Goal: Information Seeking & Learning: Learn about a topic

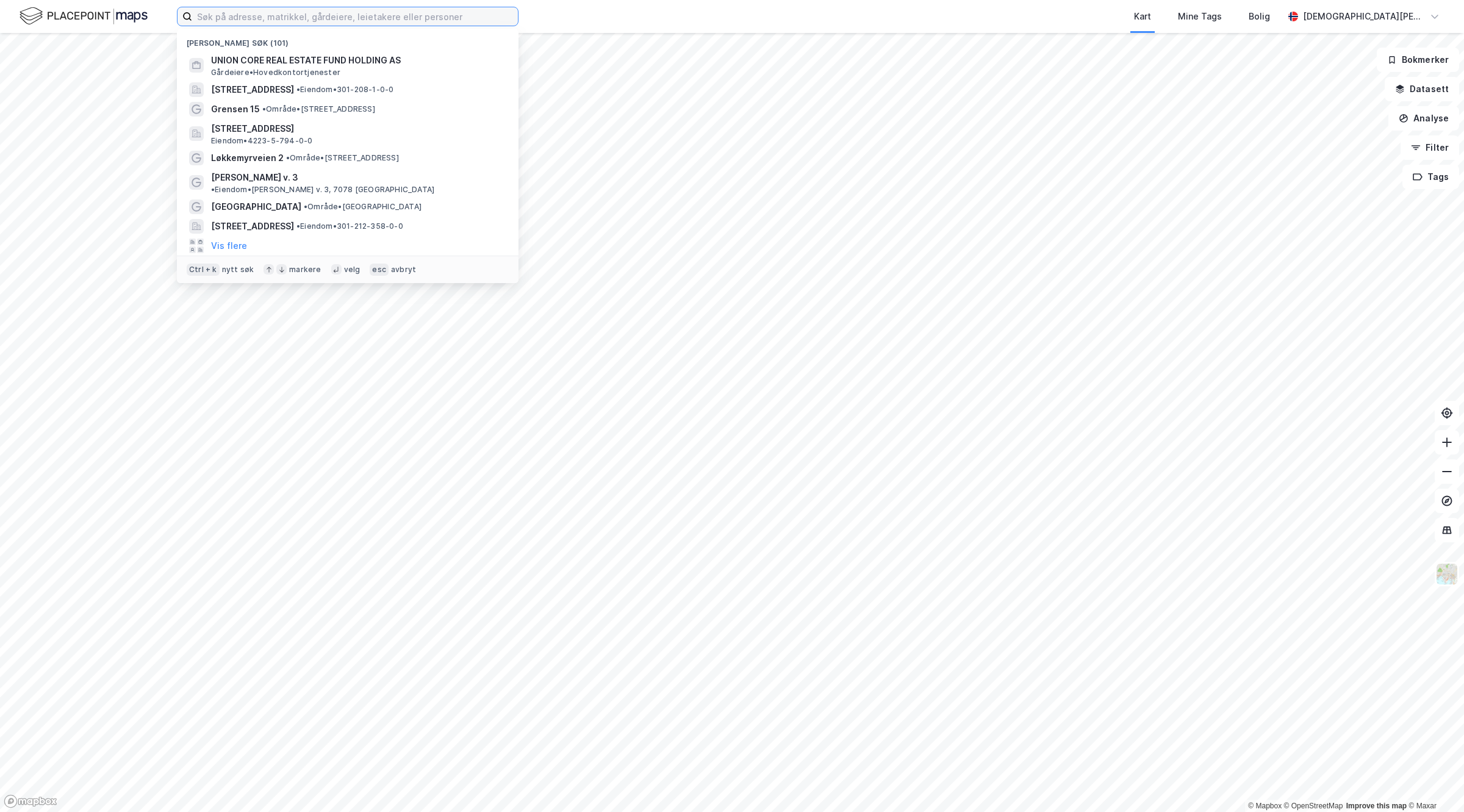
click at [362, 12] on input at bounding box center [355, 16] width 325 height 19
paste input "Onarheimsvegen 2"
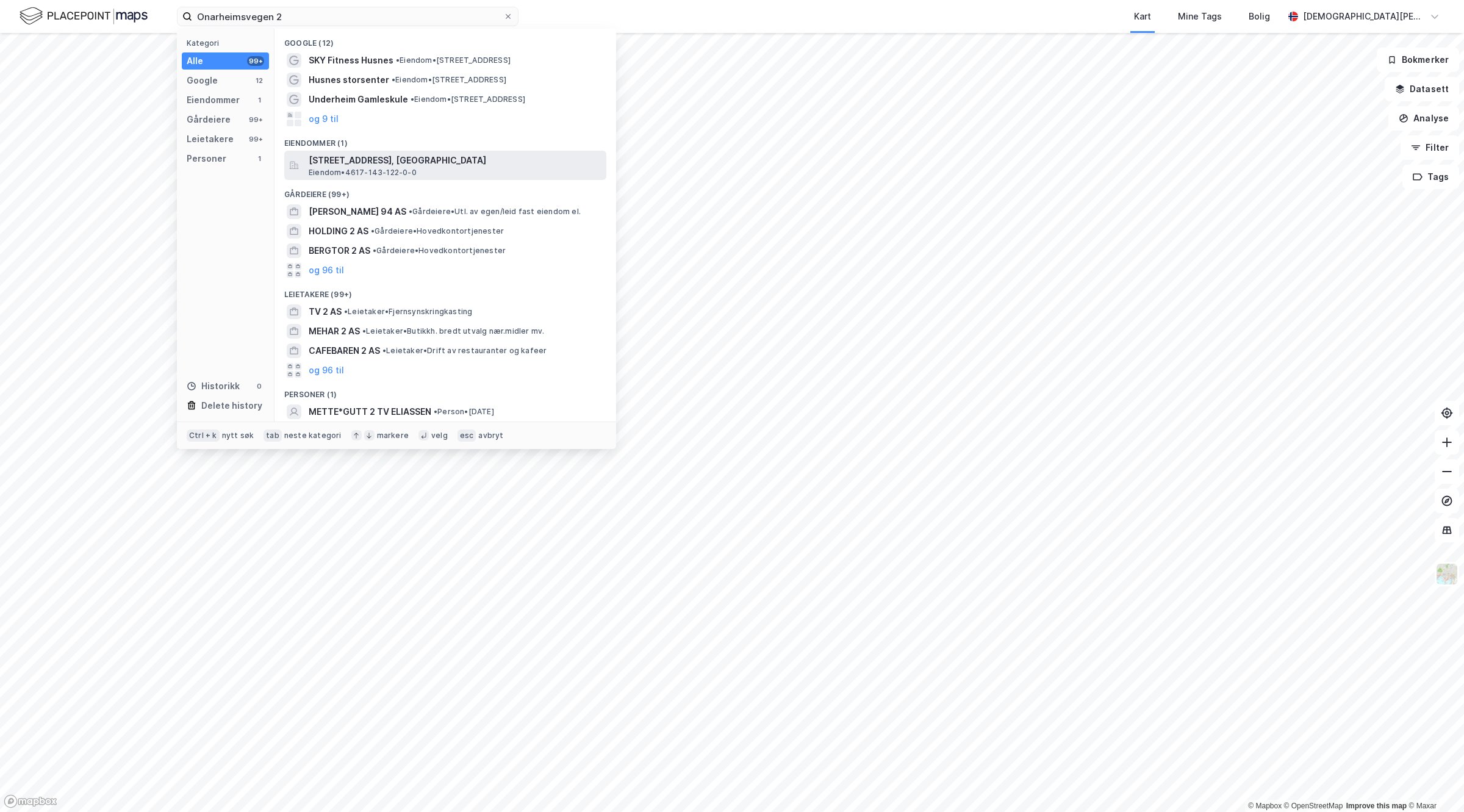
click at [355, 168] on span "Eiendom • 4617-143-122-0-0" at bounding box center [363, 172] width 108 height 10
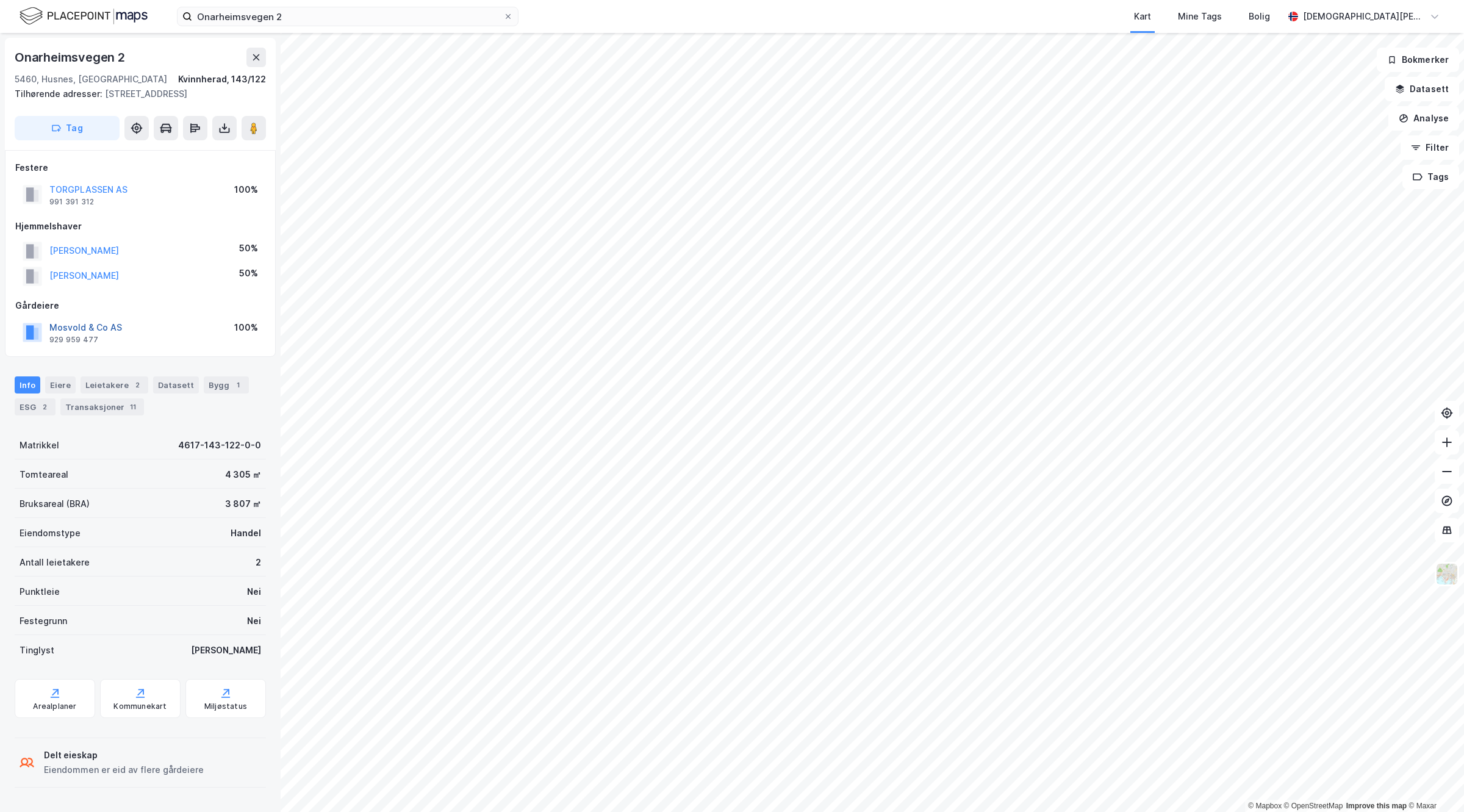
click at [0, 0] on button "Mosvold & Co AS" at bounding box center [0, 0] width 0 height 0
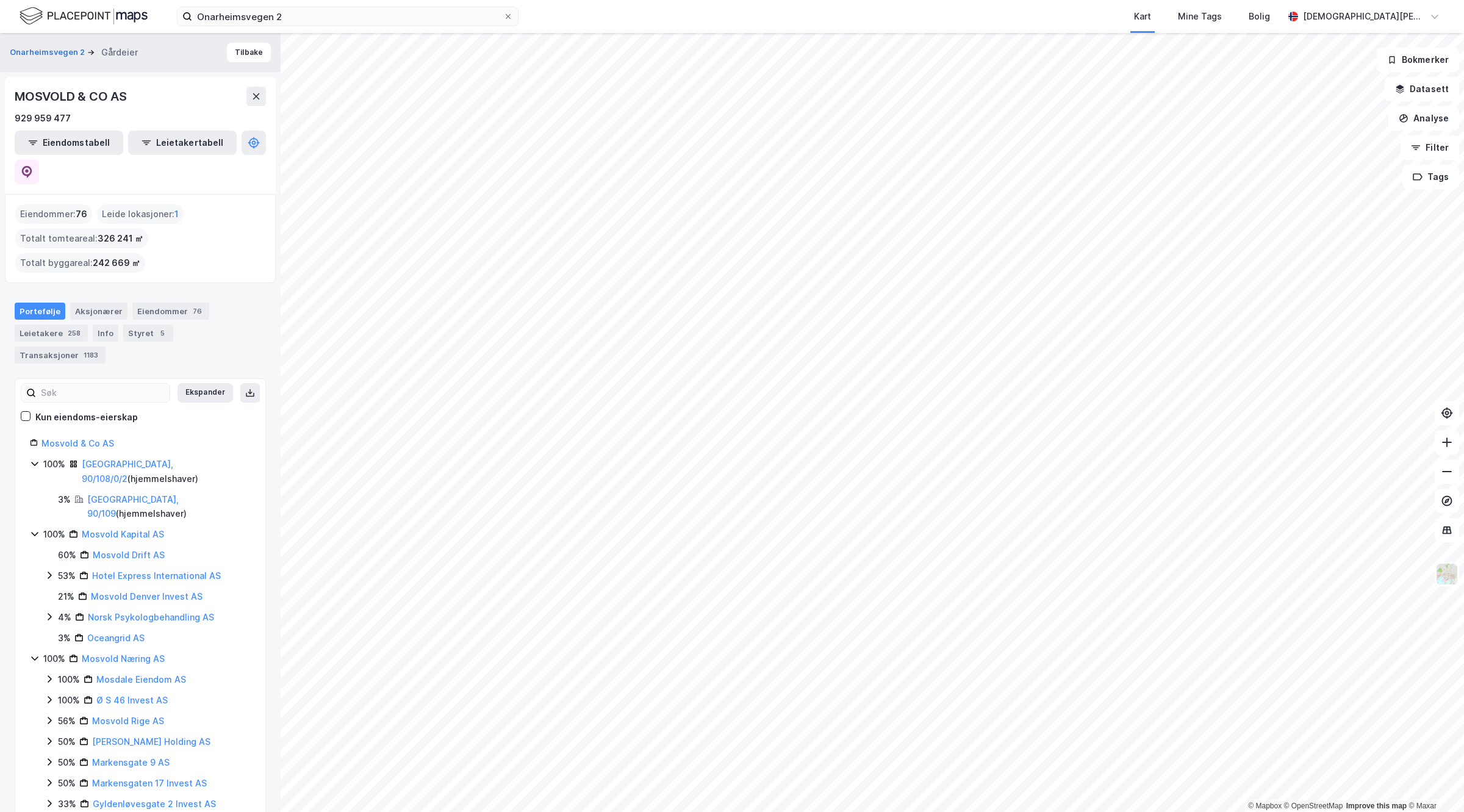
click at [239, 146] on div "Eiendomstabell Leietakertabell" at bounding box center [140, 157] width 251 height 54
click at [33, 166] on icon at bounding box center [27, 172] width 12 height 12
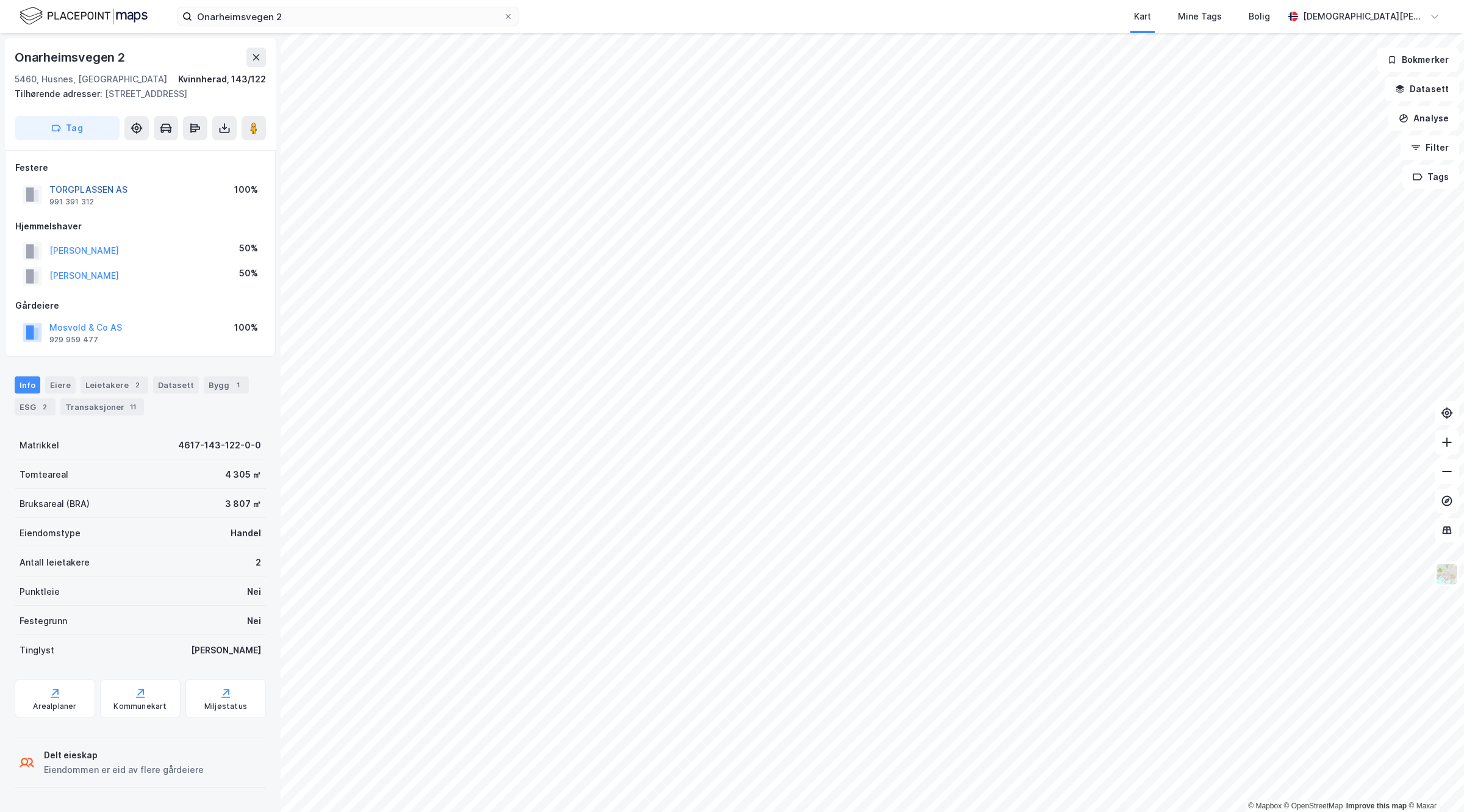
click at [0, 0] on button "TORGPLASSEN AS" at bounding box center [0, 0] width 0 height 0
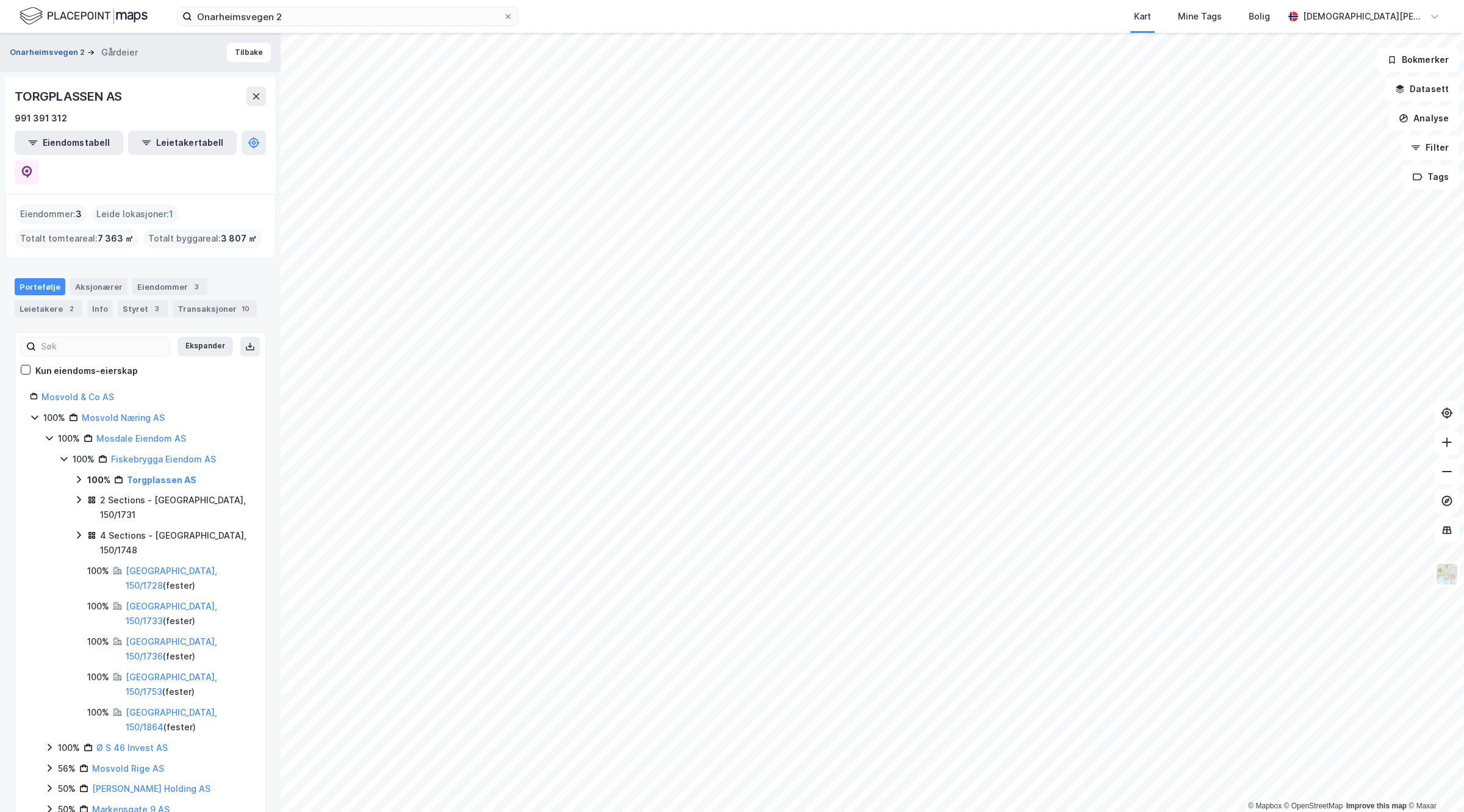
click at [56, 51] on button "Onarheimsvegen 2" at bounding box center [48, 52] width 77 height 12
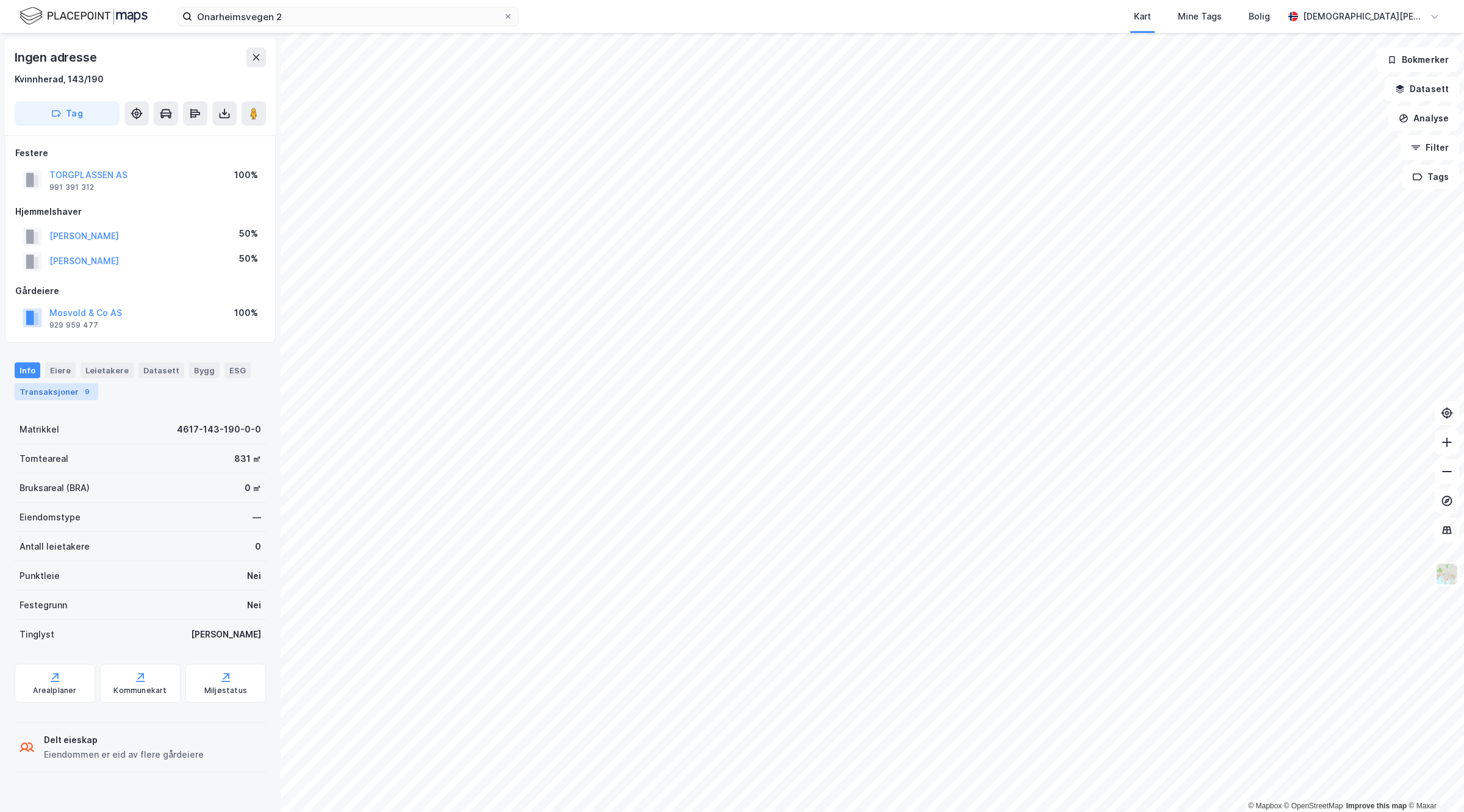
click at [83, 396] on div "9" at bounding box center [87, 392] width 12 height 12
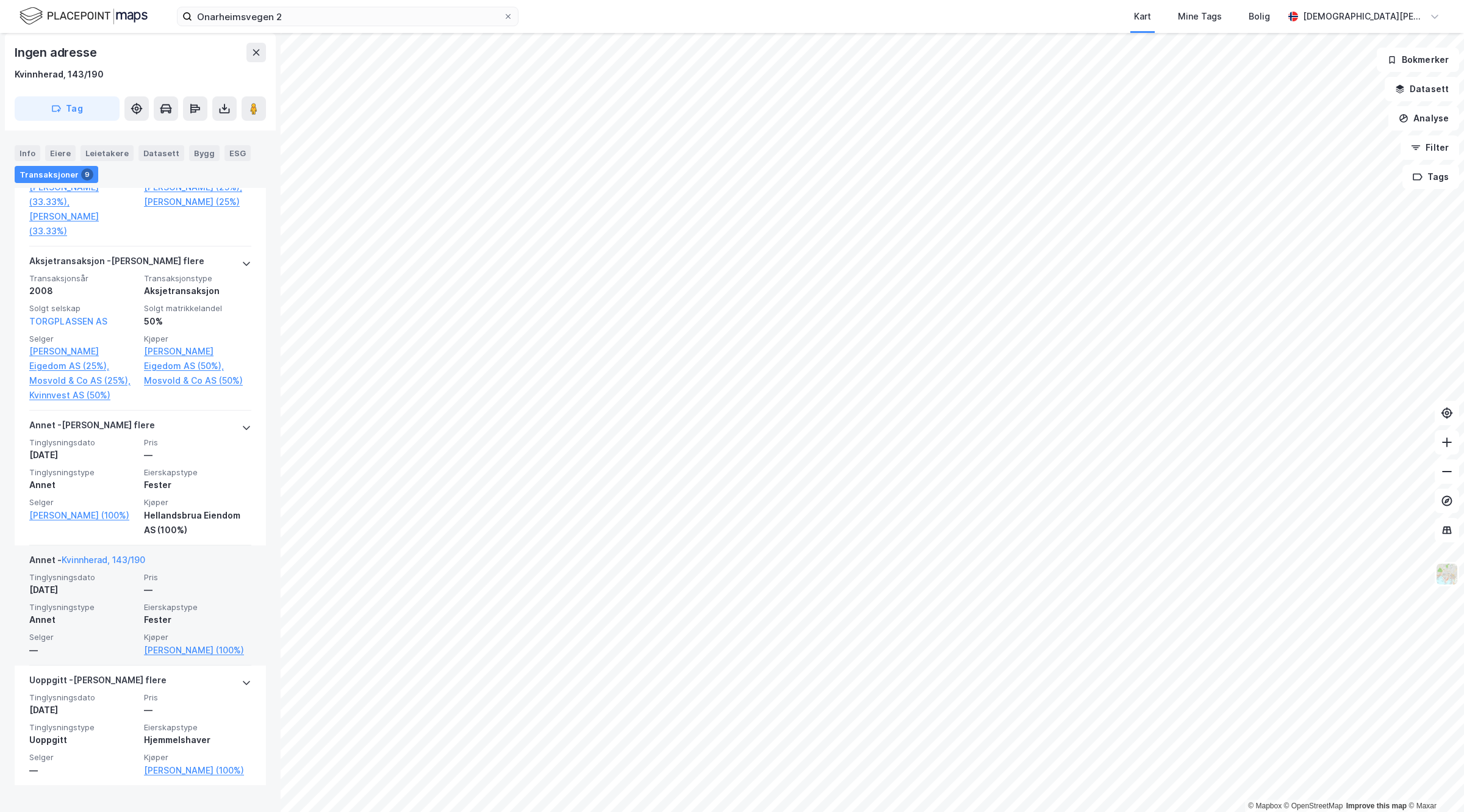
scroll to position [1144, 0]
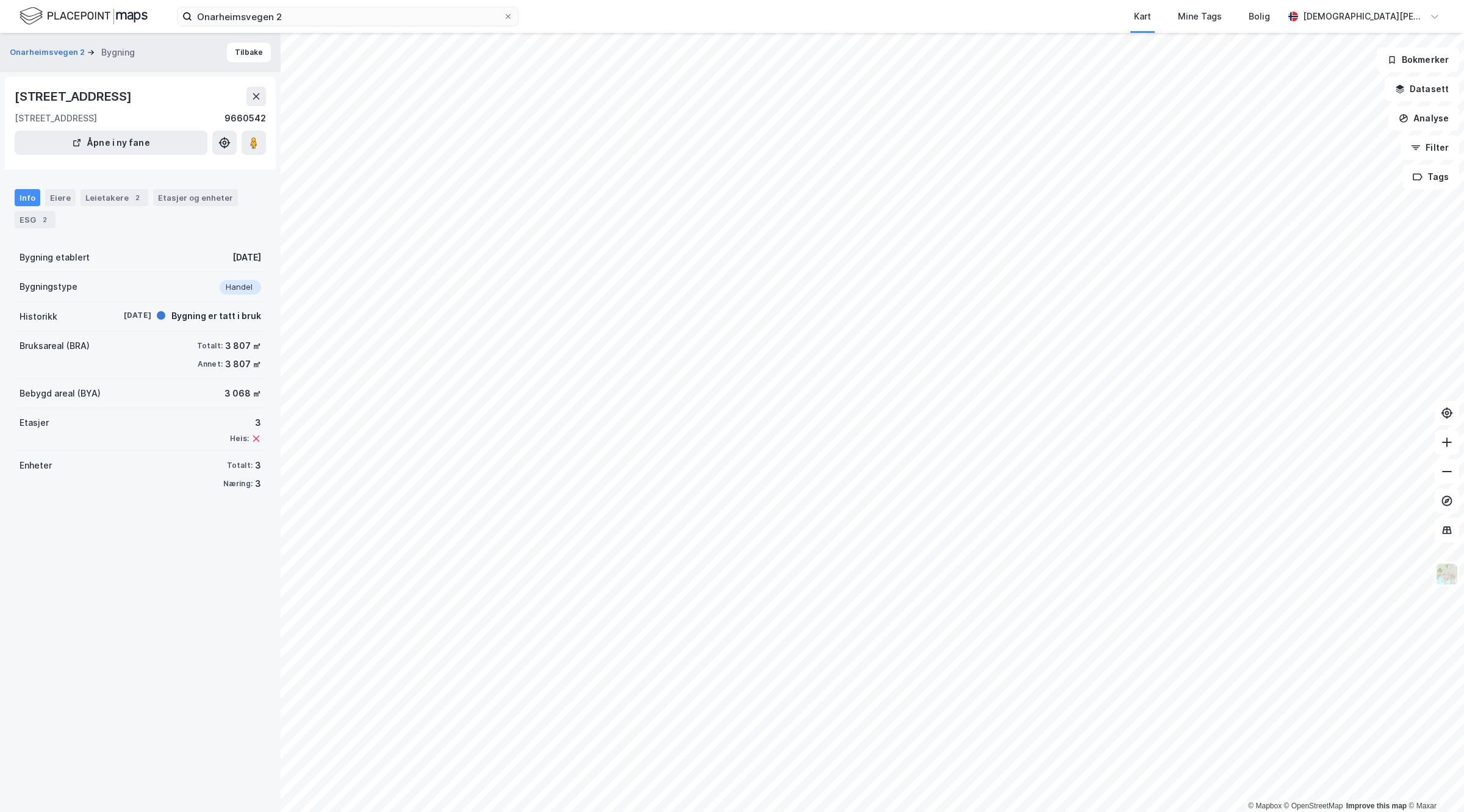
click at [59, 59] on div "Onarheimsvegen 2 Bygning" at bounding box center [77, 52] width 135 height 15
click at [56, 49] on button "Onarheimsvegen 2" at bounding box center [48, 52] width 77 height 12
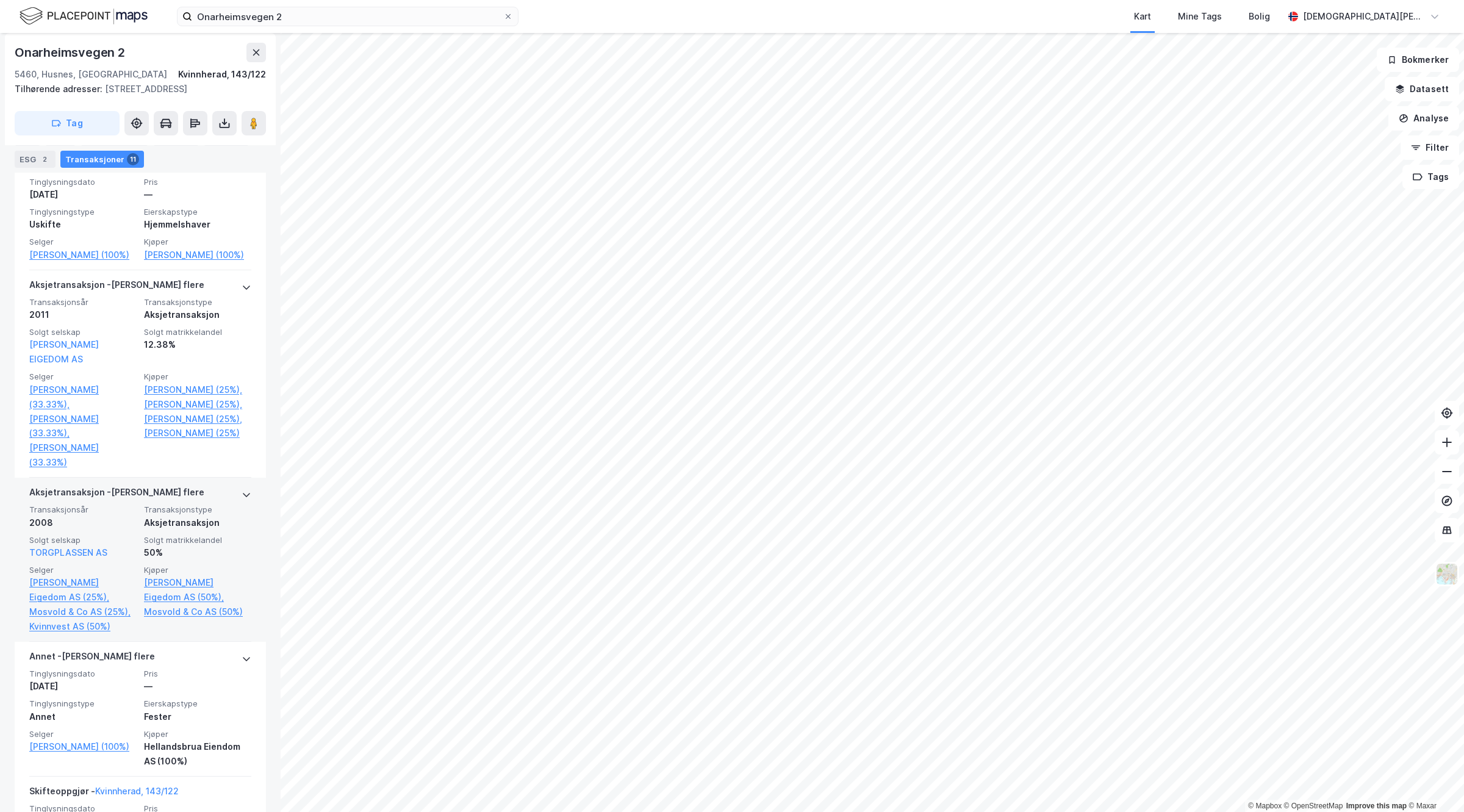
scroll to position [915, 0]
click at [186, 596] on link "[PERSON_NAME] Eigedom AS (50%)," at bounding box center [197, 588] width 107 height 29
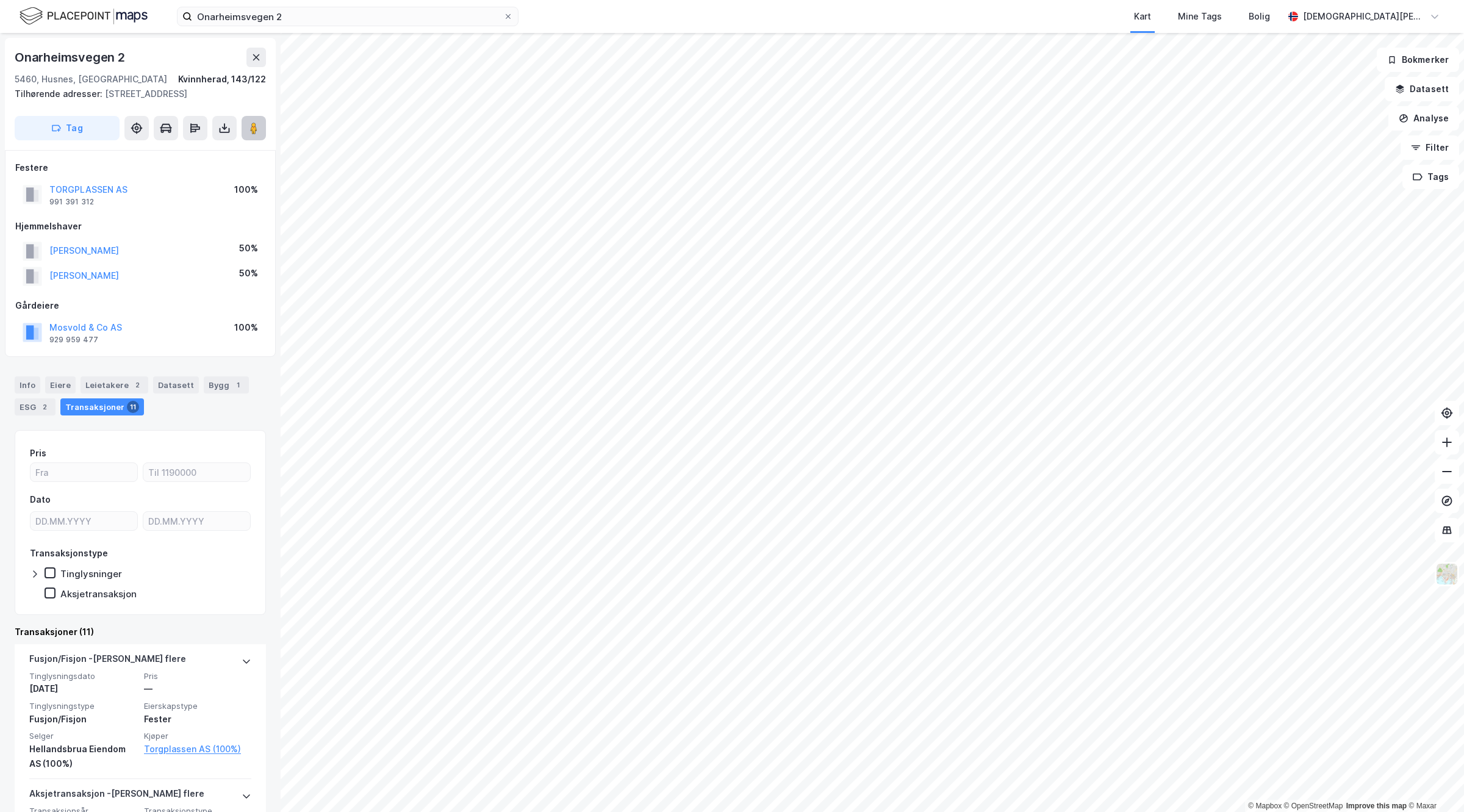
click at [263, 137] on button at bounding box center [254, 129] width 25 height 25
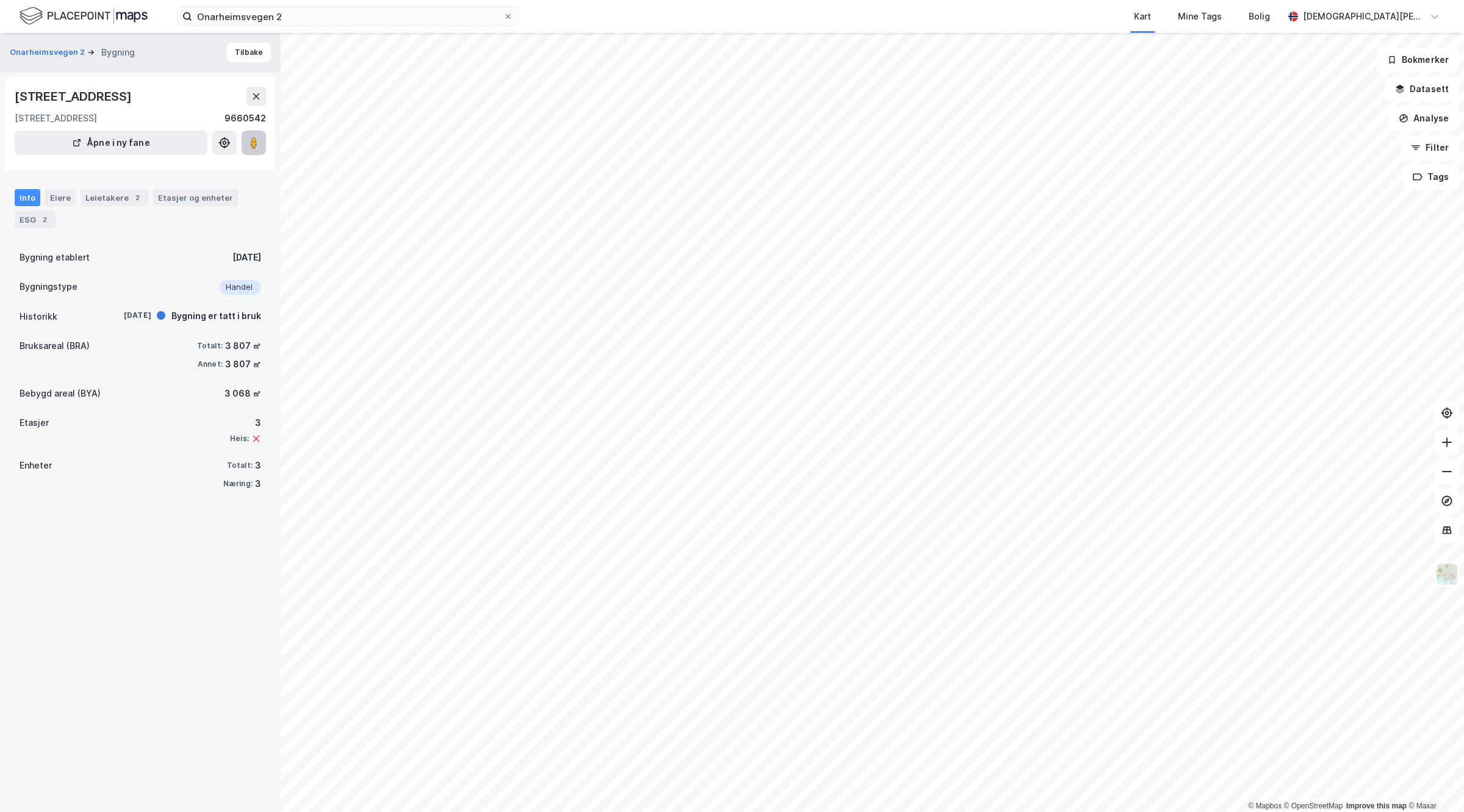
click at [257, 138] on icon at bounding box center [254, 143] width 12 height 12
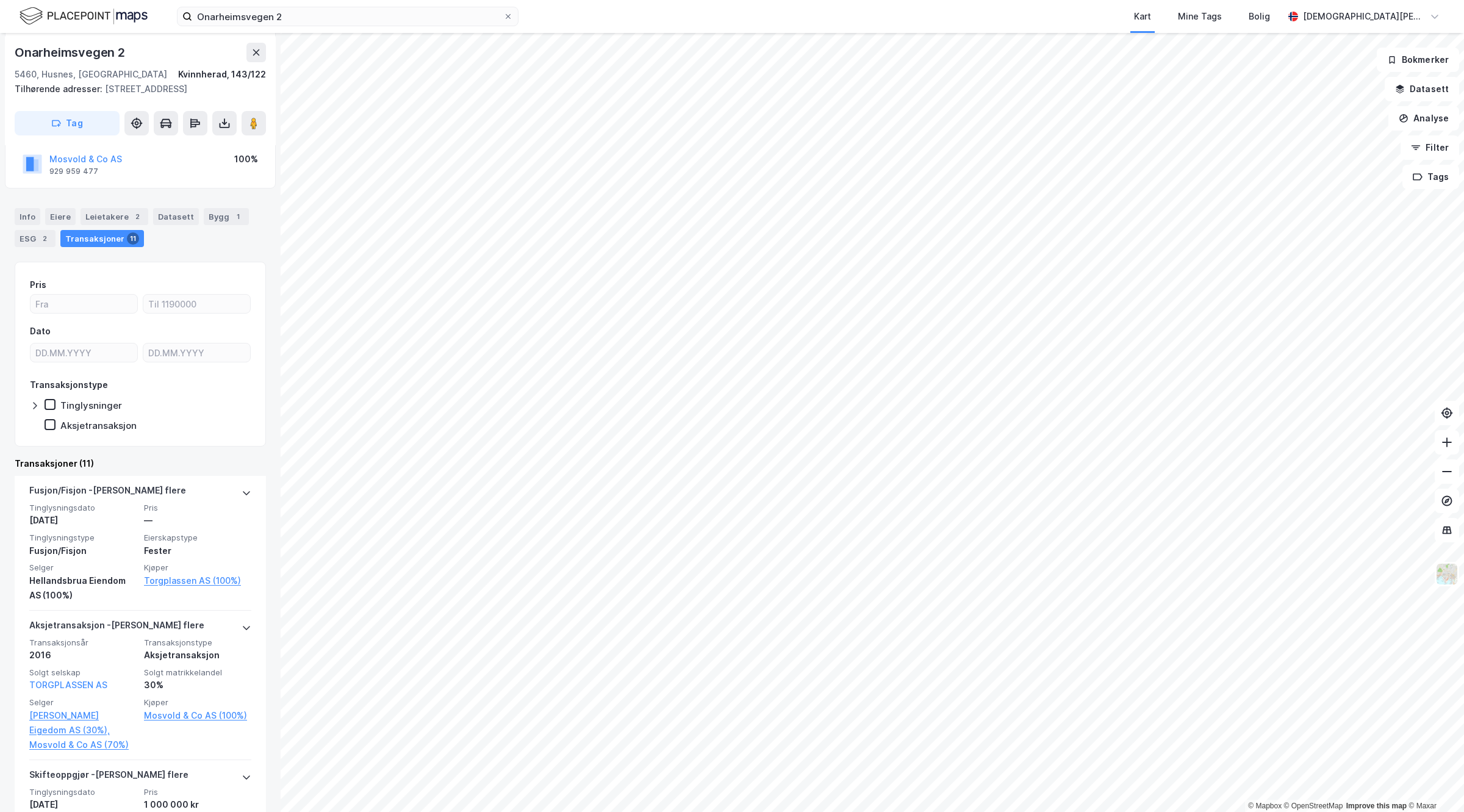
scroll to position [305, 0]
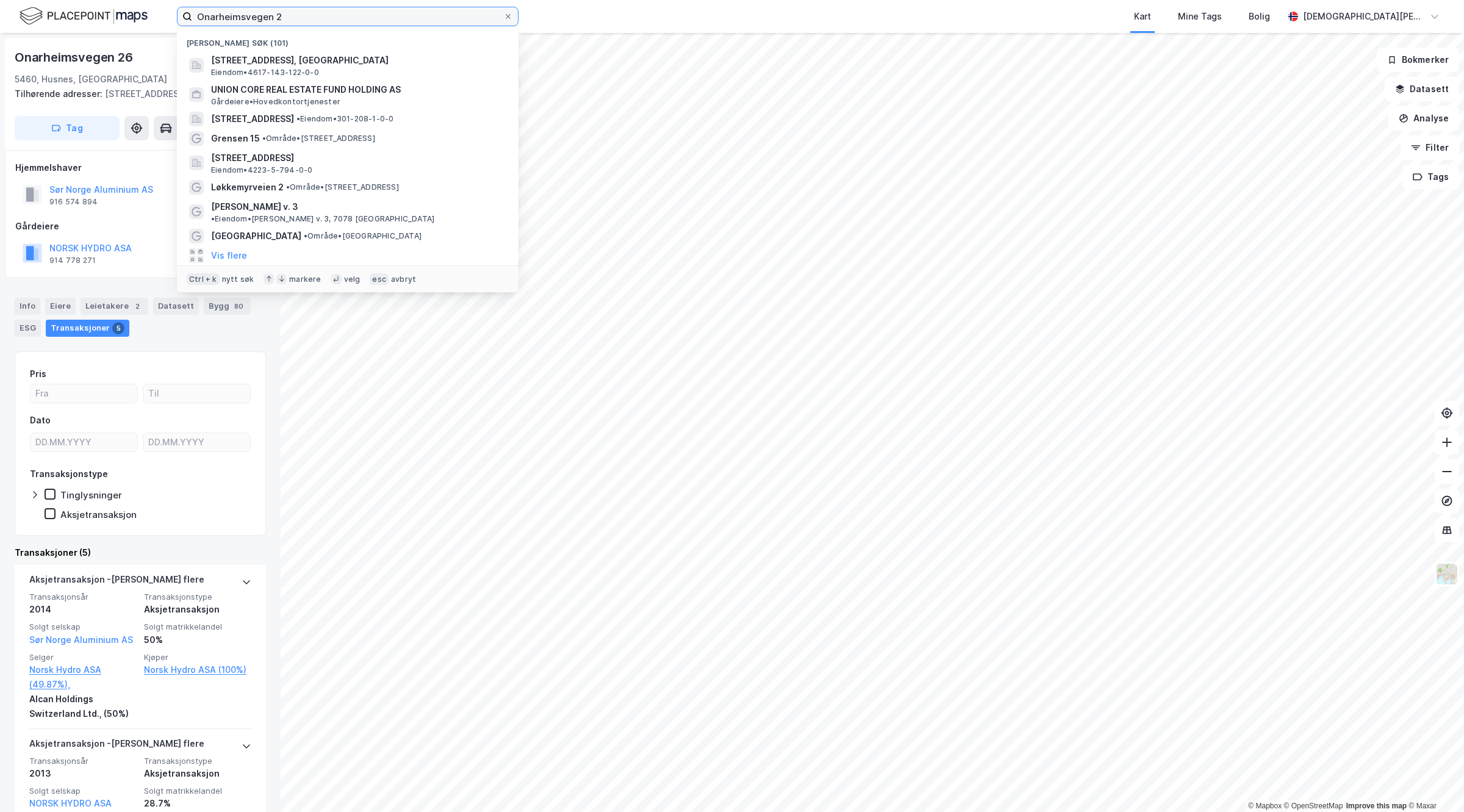
drag, startPoint x: 266, startPoint y: 20, endPoint x: 5, endPoint y: 20, distance: 261.0
click at [10, 20] on div "Onarheimsvegen 2 Nylige søk (101) [STREET_ADDRESS], KVINNHERAD Eiendom • 4617-1…" at bounding box center [732, 16] width 1464 height 33
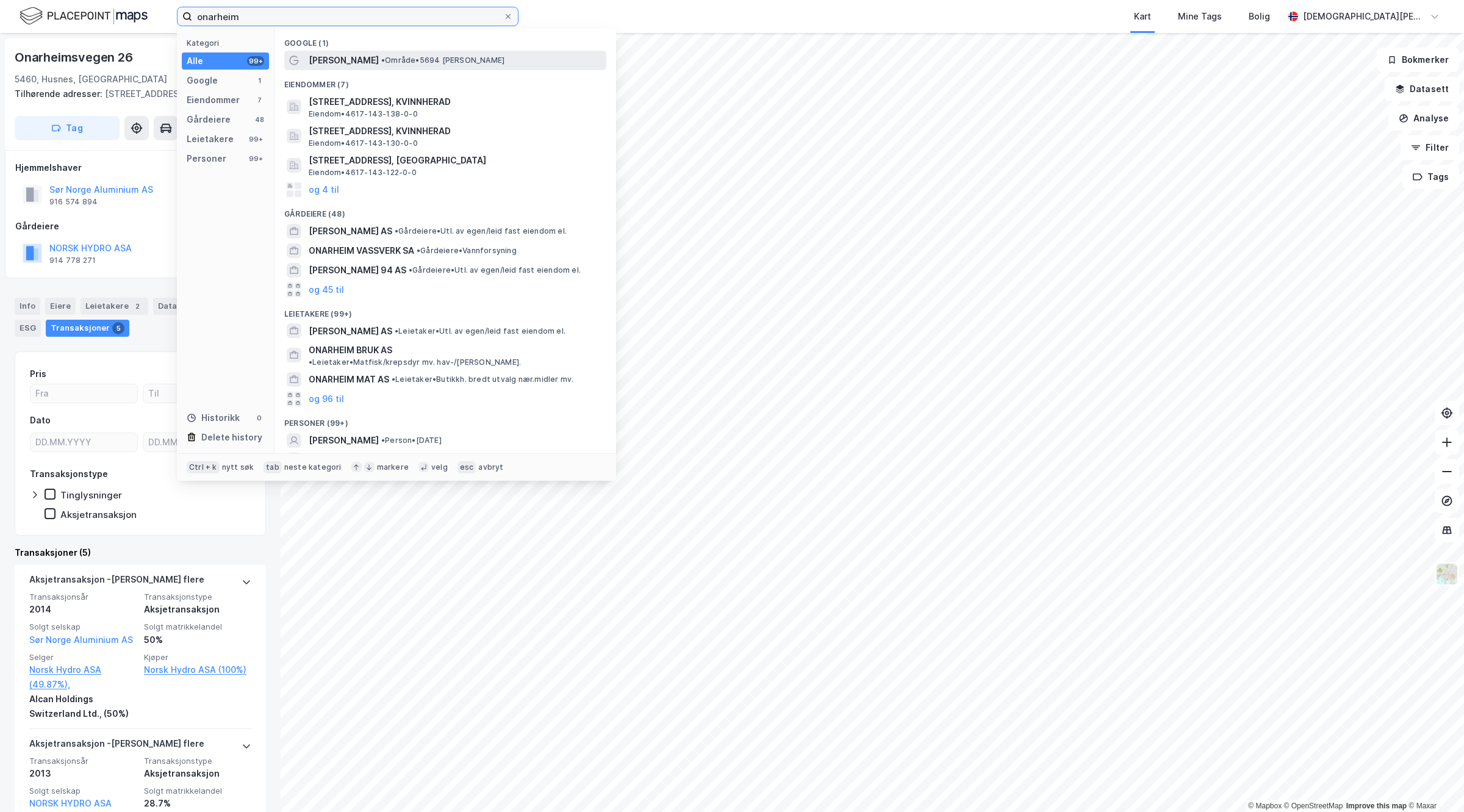
type input "onarheim"
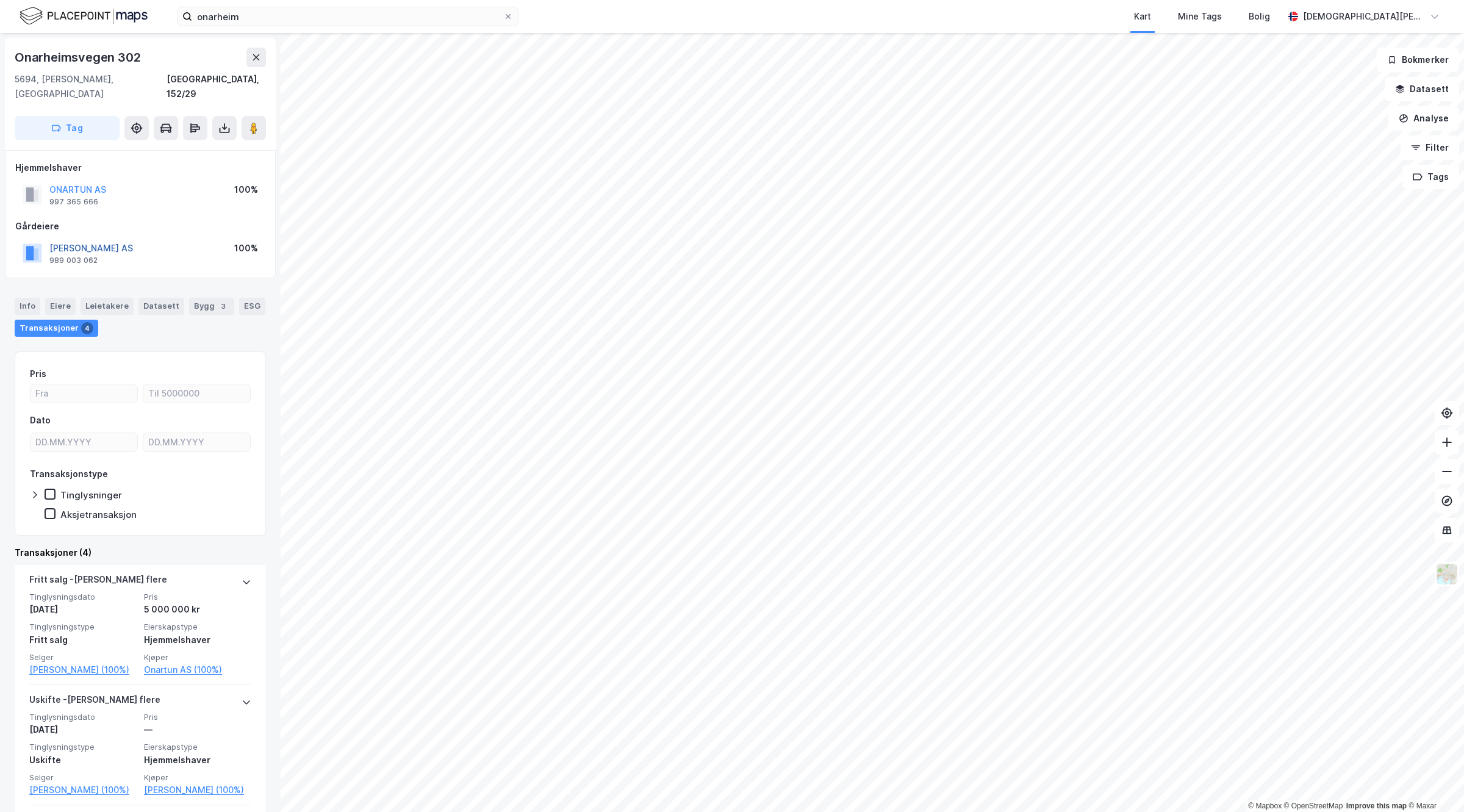
click at [0, 0] on button "[PERSON_NAME] AS" at bounding box center [0, 0] width 0 height 0
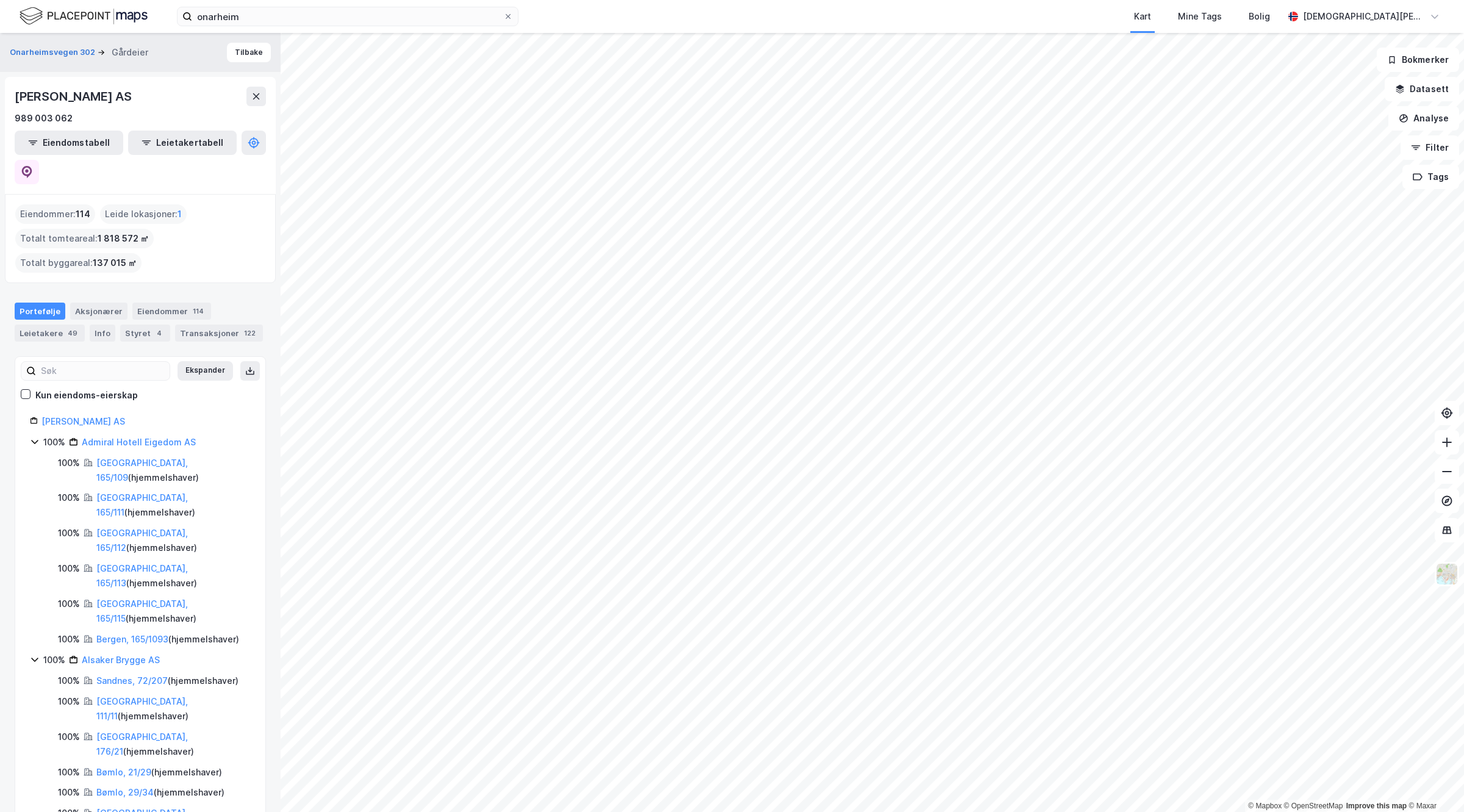
click at [56, 416] on link "[PERSON_NAME] AS" at bounding box center [83, 421] width 83 height 11
click at [39, 160] on button at bounding box center [27, 172] width 25 height 25
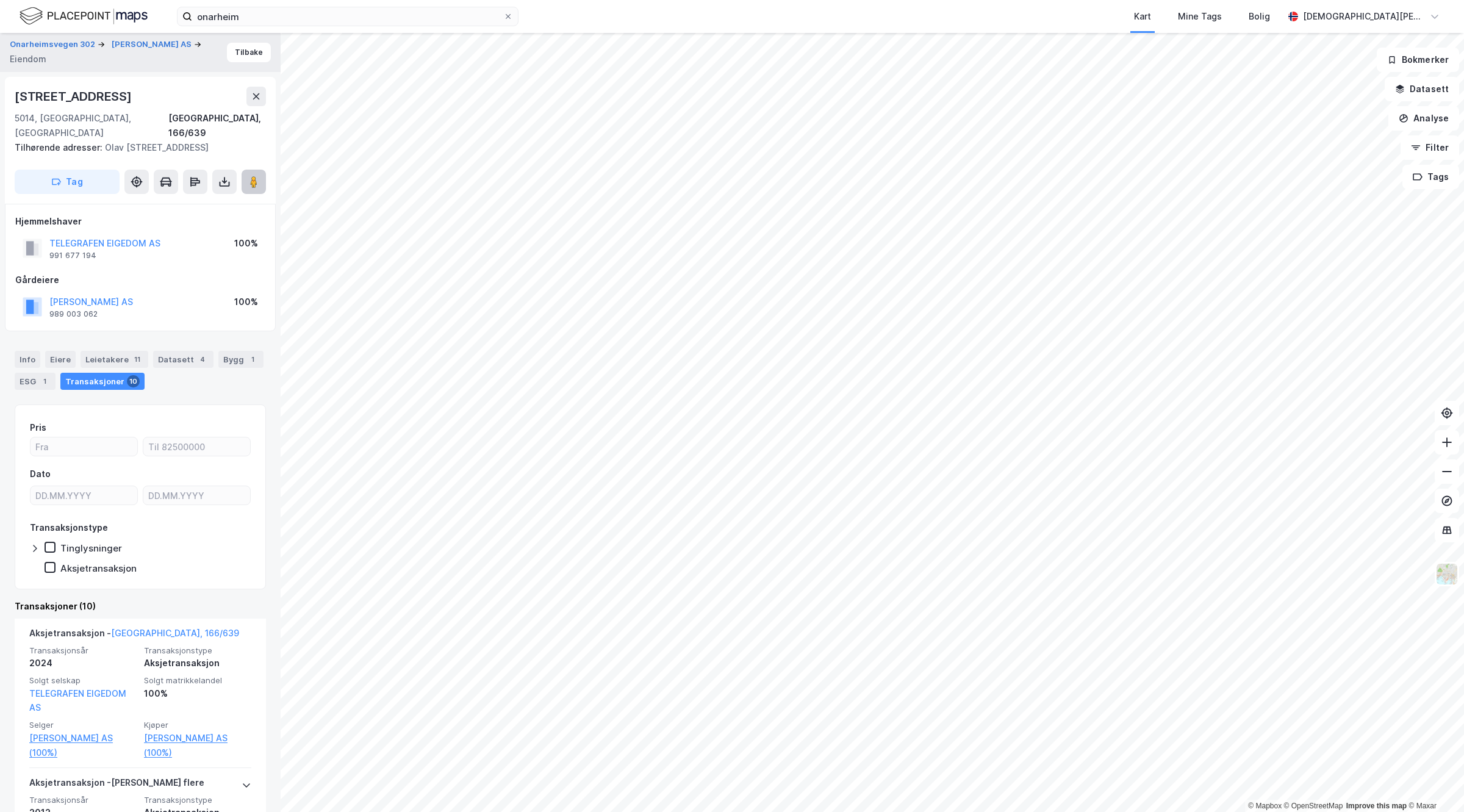
click at [257, 181] on image at bounding box center [254, 182] width 7 height 12
